Goal: Transaction & Acquisition: Purchase product/service

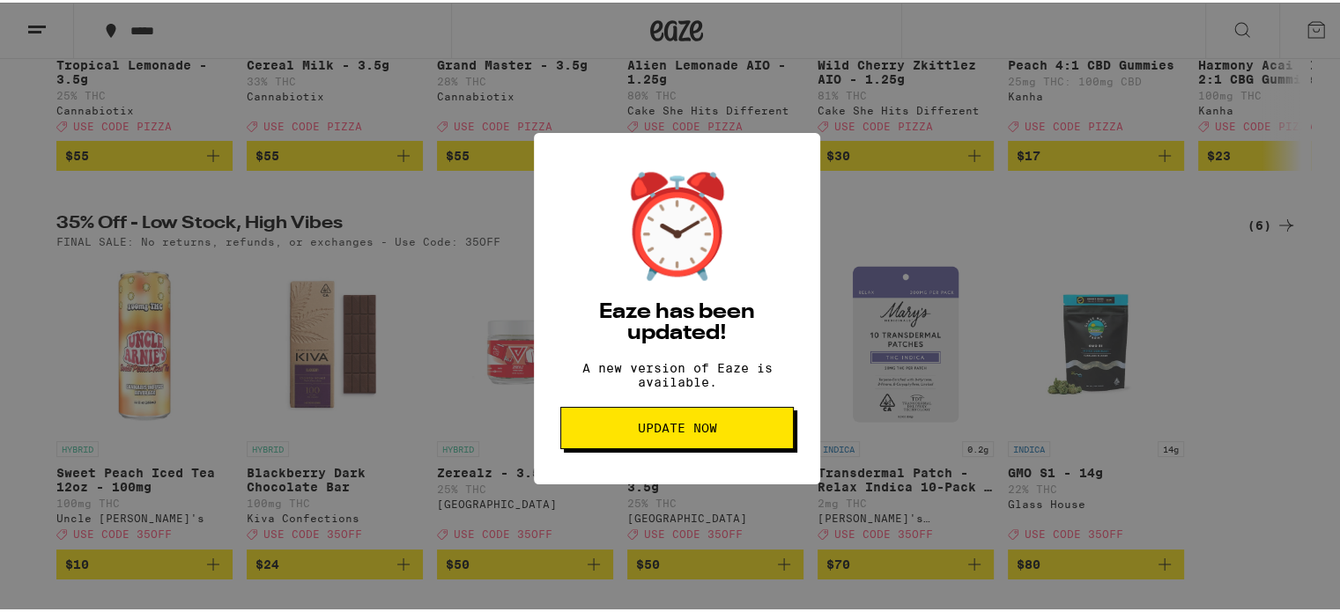
click at [669, 432] on span "Update Now" at bounding box center [676, 425] width 79 height 12
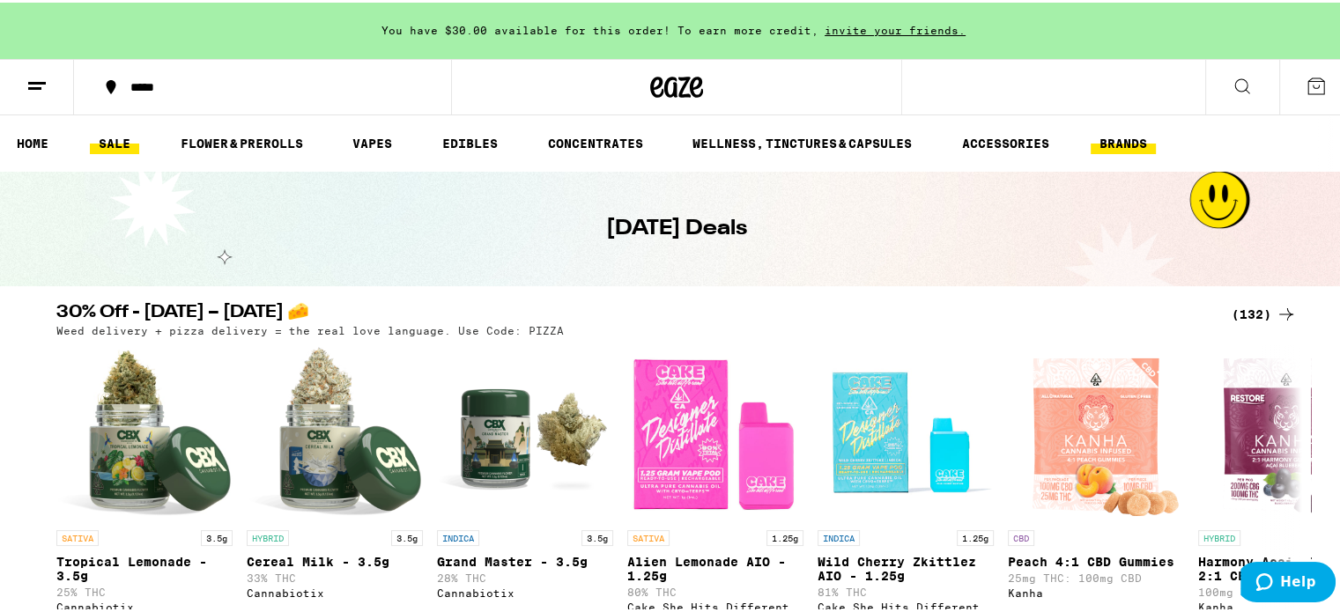
click at [1109, 130] on button "BRANDS" at bounding box center [1123, 140] width 65 height 21
click at [1119, 143] on button "BRANDS" at bounding box center [1123, 140] width 65 height 21
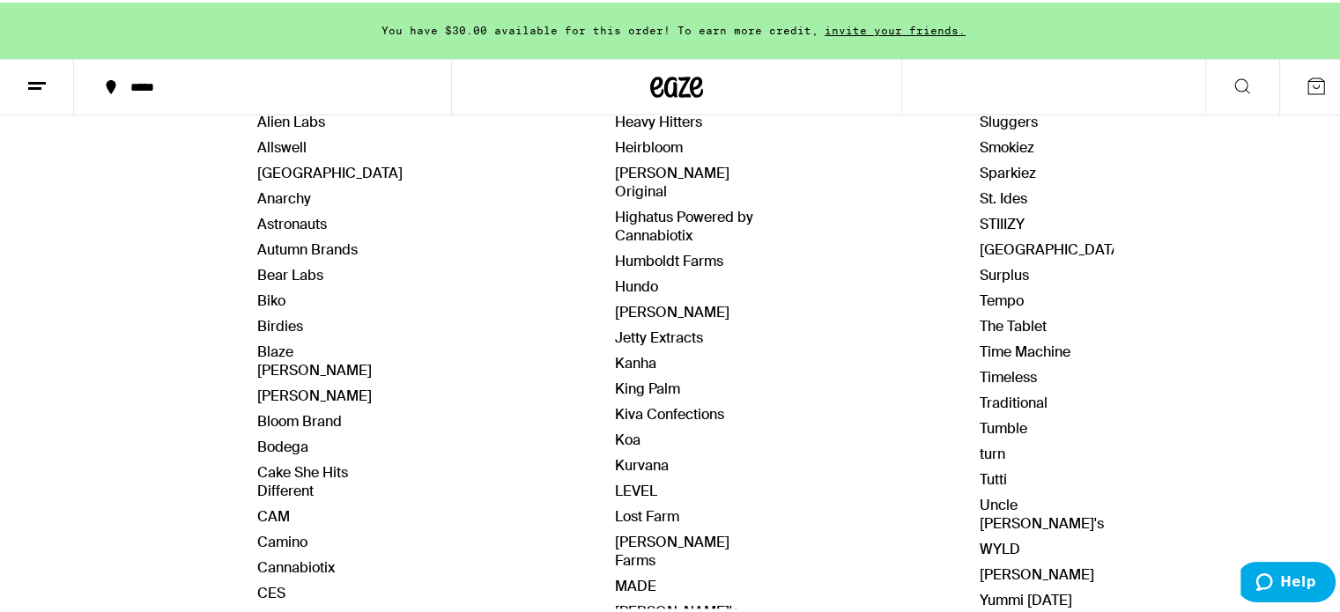
scroll to position [264, 0]
